Goal: Transaction & Acquisition: Download file/media

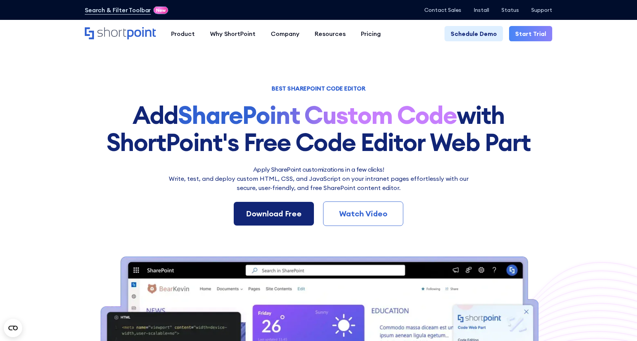
drag, startPoint x: 0, startPoint y: 0, endPoint x: 284, endPoint y: 216, distance: 356.6
click at [284, 216] on div "Download Free" at bounding box center [274, 213] width 56 height 11
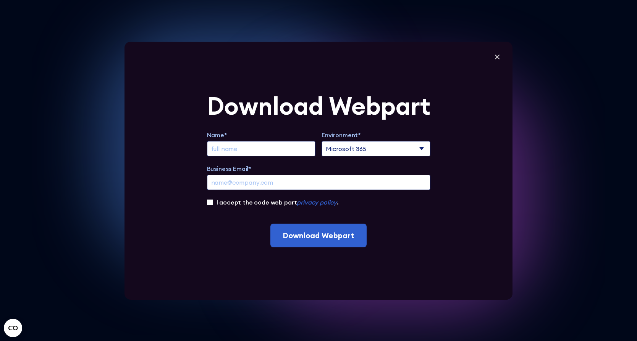
click at [247, 152] on input "Extend Trial" at bounding box center [261, 148] width 109 height 15
type input "[PERSON_NAME]"
click at [306, 127] on form "Download Webpart Name* [PERSON_NAME] Environment* Microsoft 365 SharePoint Onli…" at bounding box center [319, 171] width 224 height 154
click at [260, 184] on input "Business Email*" at bounding box center [319, 182] width 224 height 15
type input "[PERSON_NAME][EMAIL_ADDRESS][PERSON_NAME][DOMAIN_NAME]"
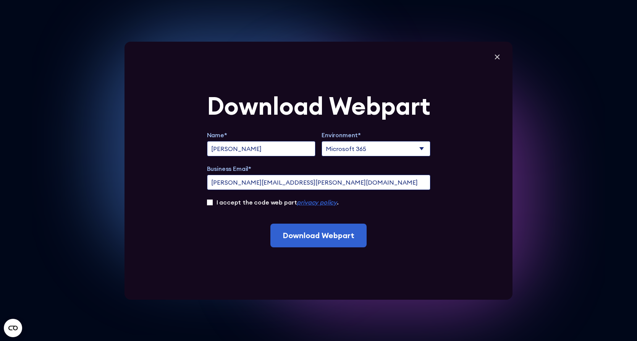
click at [212, 203] on input "I accept the code web part privacy policy ." at bounding box center [210, 202] width 6 height 6
checkbox input "true"
click at [484, 140] on div "Download Webpart Name* [PERSON_NAME] Environment* Microsoft 365 SharePoint Onli…" at bounding box center [319, 171] width 388 height 258
click at [421, 148] on select "Microsoft 365 SharePoint Online SharePoint 2019 (On-Premise)" at bounding box center [376, 148] width 109 height 15
click at [423, 149] on select "Microsoft 365 SharePoint Online SharePoint 2019 (On-Premise)" at bounding box center [376, 148] width 109 height 15
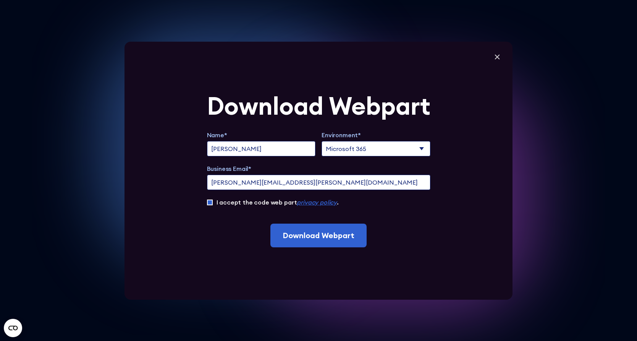
select select "SharePoint Online"
click at [324, 141] on select "Microsoft 365 SharePoint Online SharePoint 2019 (On-Premise)" at bounding box center [376, 148] width 109 height 15
click at [255, 150] on input "[PERSON_NAME]" at bounding box center [261, 148] width 109 height 15
click at [257, 149] on input "[PERSON_NAME]" at bounding box center [261, 148] width 109 height 15
type input "[PERSON_NAME]"
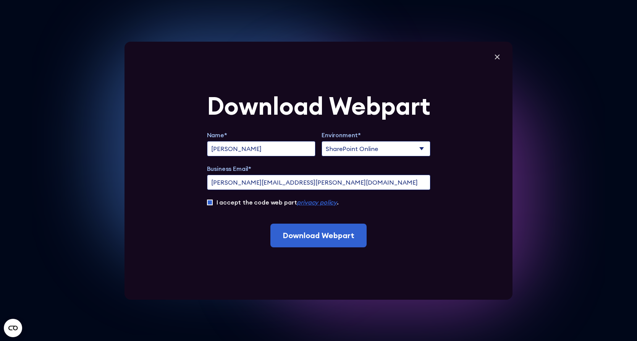
click at [261, 148] on input "[PERSON_NAME]" at bounding box center [261, 148] width 109 height 15
click at [298, 128] on form "Download Webpart Name* [PERSON_NAME] Environment* Microsoft 365 SharePoint Onli…" at bounding box center [319, 171] width 224 height 154
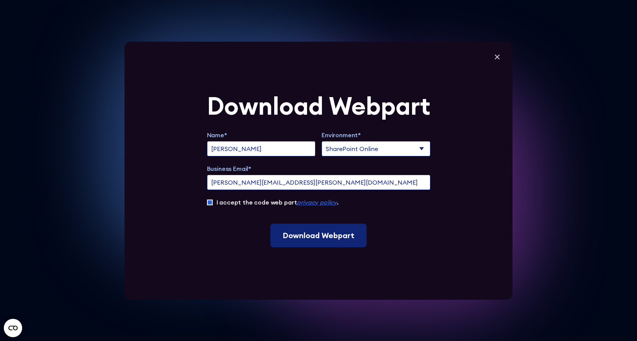
click at [322, 237] on input "Download Webpart" at bounding box center [319, 236] width 96 height 24
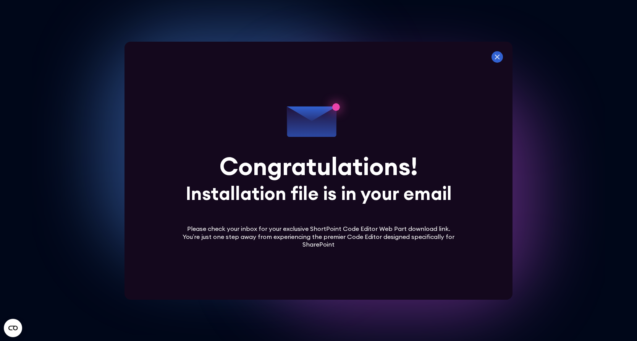
click at [500, 58] on icon at bounding box center [497, 56] width 5 height 5
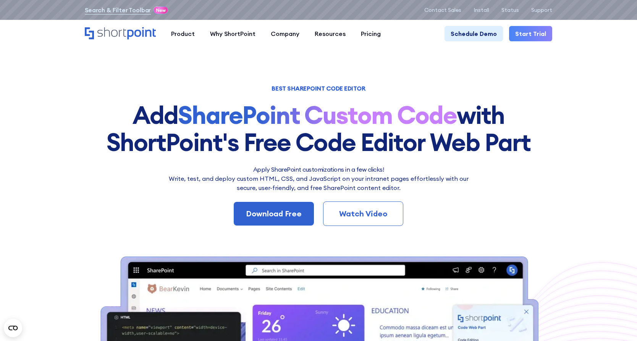
click at [86, 76] on section "BEST SHAREPOINT CODE EDITOR Add SharePoint Custom Code with ShortPoint's Free C…" at bounding box center [318, 287] width 637 height 575
click at [83, 86] on section "BEST SHAREPOINT CODE EDITOR Add SharePoint Custom Code with ShortPoint's Free C…" at bounding box center [318, 287] width 637 height 575
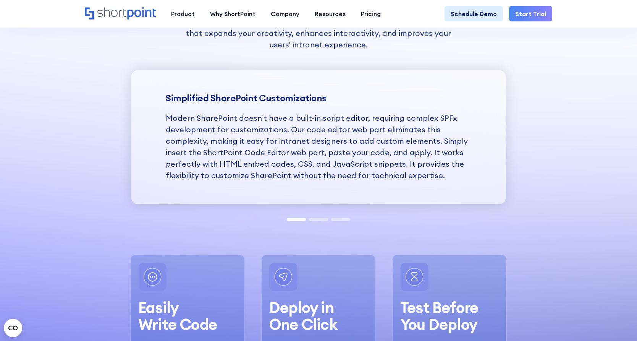
scroll to position [879, 0]
